Goal: Navigation & Orientation: Find specific page/section

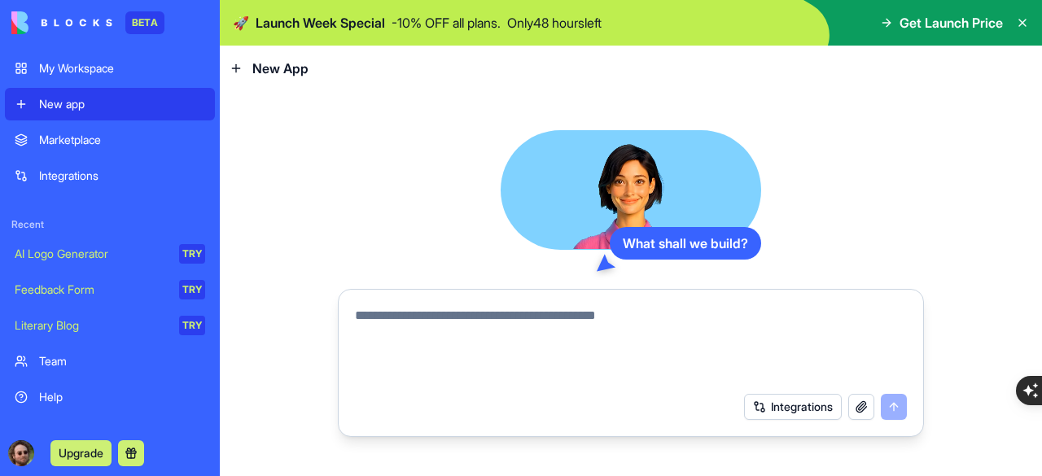
click at [115, 149] on link "Marketplace" at bounding box center [110, 140] width 210 height 33
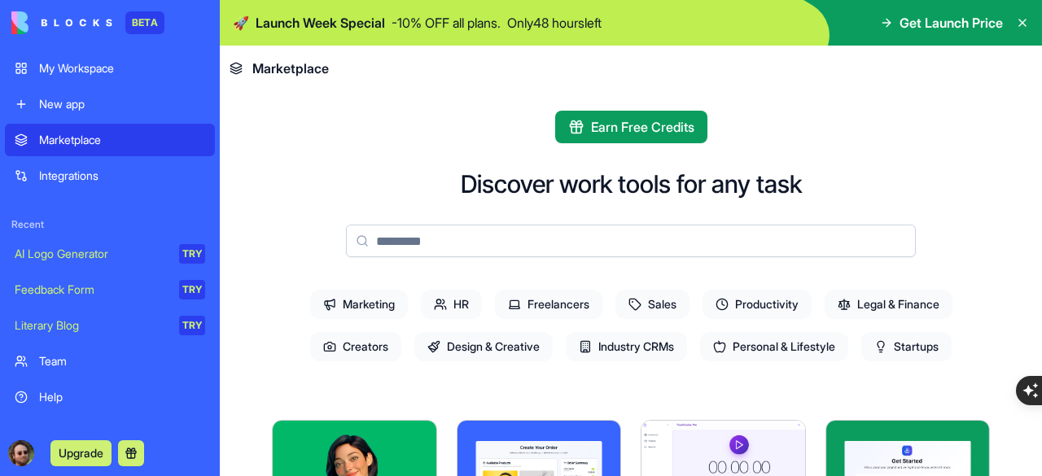
click at [90, 181] on div "Integrations" at bounding box center [122, 176] width 166 height 16
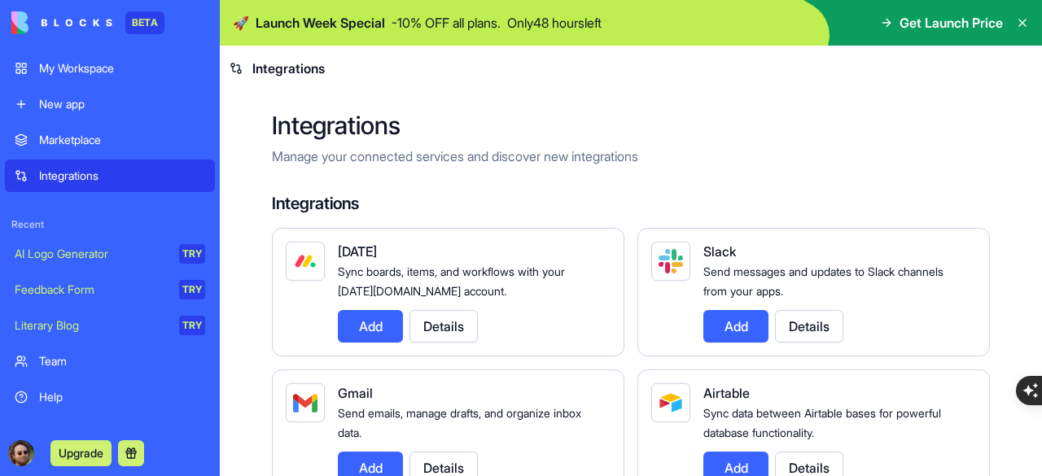
click at [107, 107] on div "New app" at bounding box center [122, 104] width 166 height 16
